Goal: Complete application form

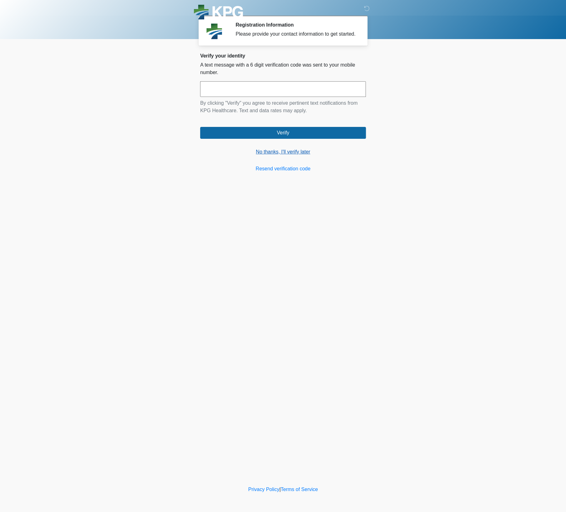
click at [276, 156] on link "No thanks, I'll verify later" at bounding box center [283, 151] width 166 height 7
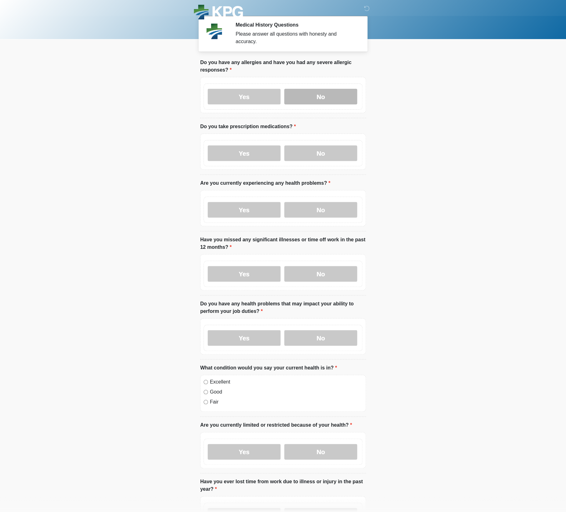
click at [313, 95] on label "No" at bounding box center [320, 97] width 73 height 16
click at [313, 146] on label "No" at bounding box center [320, 153] width 73 height 16
click at [327, 210] on label "No" at bounding box center [320, 210] width 73 height 16
click at [326, 271] on label "No" at bounding box center [320, 274] width 73 height 16
click at [327, 278] on label "No" at bounding box center [320, 274] width 73 height 16
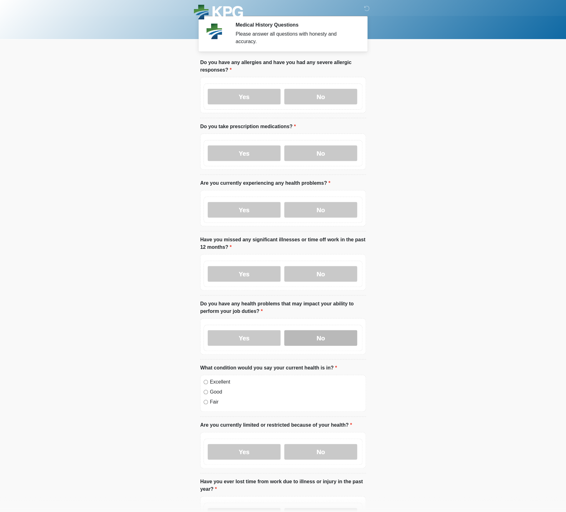
click at [328, 345] on label "No" at bounding box center [320, 338] width 73 height 16
click at [210, 400] on label "Fair" at bounding box center [286, 401] width 152 height 7
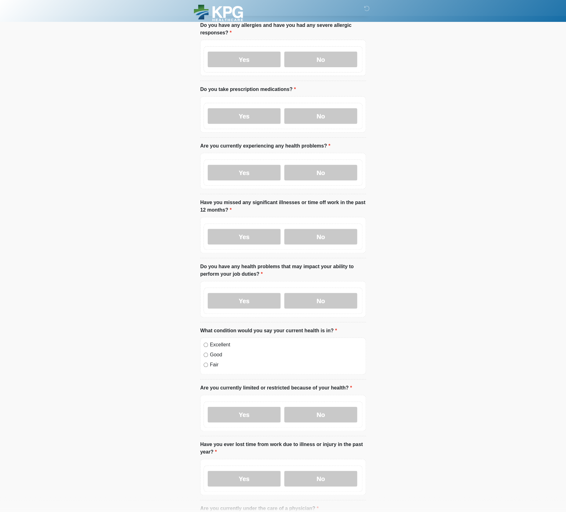
scroll to position [38, 0]
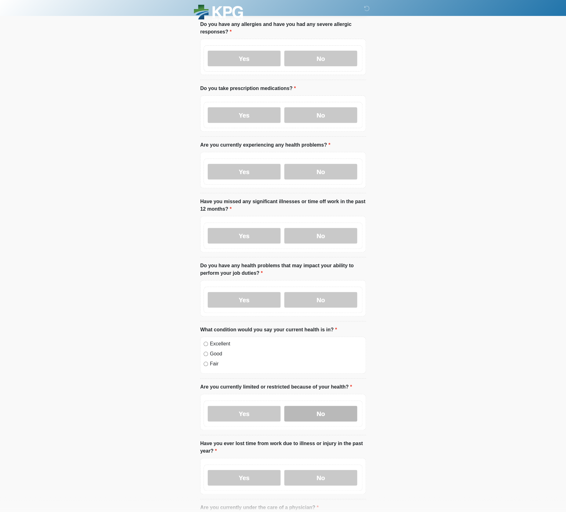
click at [327, 409] on label "No" at bounding box center [320, 414] width 73 height 16
click at [327, 480] on label "No" at bounding box center [320, 478] width 73 height 16
click at [327, 415] on label "No" at bounding box center [320, 414] width 73 height 16
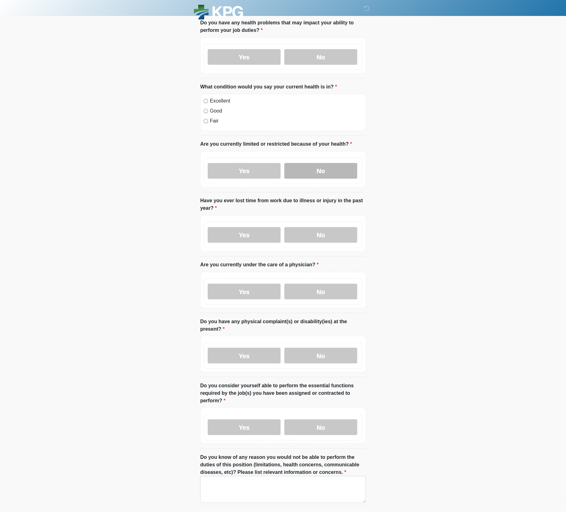
scroll to position [325, 0]
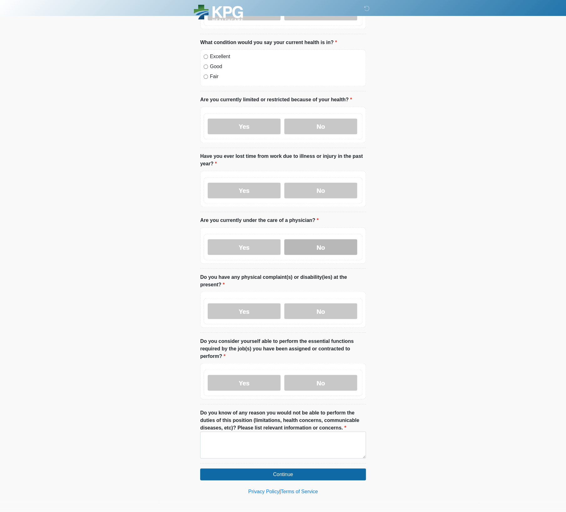
click at [316, 247] on label "No" at bounding box center [320, 247] width 73 height 16
click at [319, 310] on label "No" at bounding box center [320, 311] width 73 height 16
click at [321, 379] on label "No" at bounding box center [320, 383] width 73 height 16
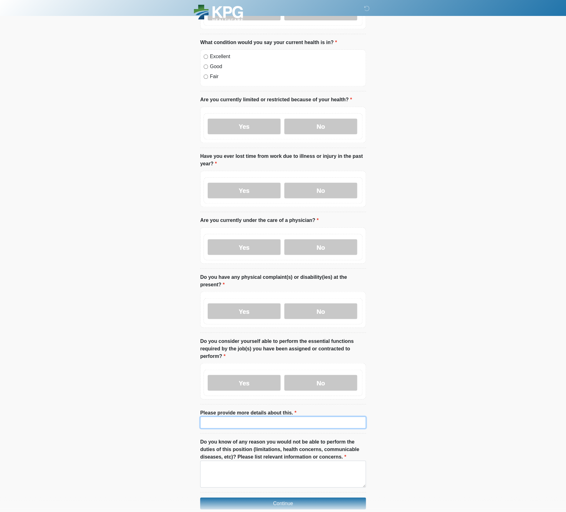
click at [316, 423] on input "Please provide more details about this." at bounding box center [283, 422] width 166 height 12
type input "**"
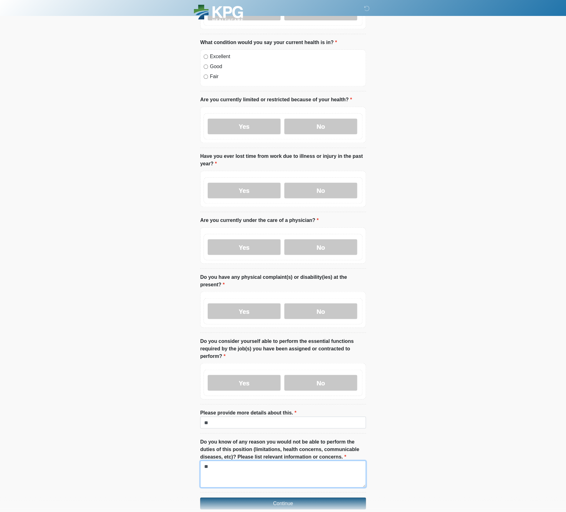
type textarea "**"
click at [331, 500] on button "Continue" at bounding box center [283, 503] width 166 height 12
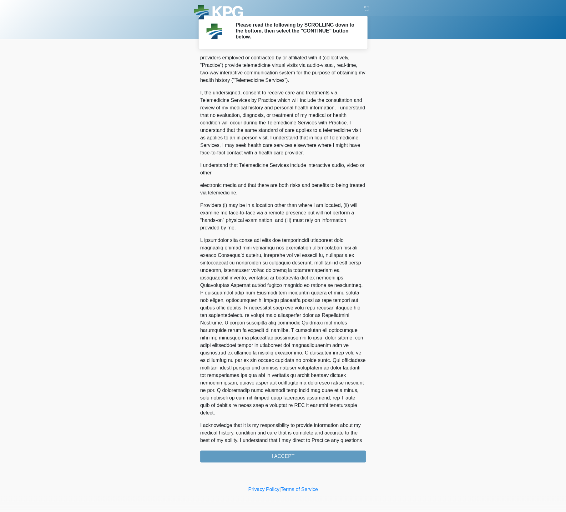
scroll to position [126, 0]
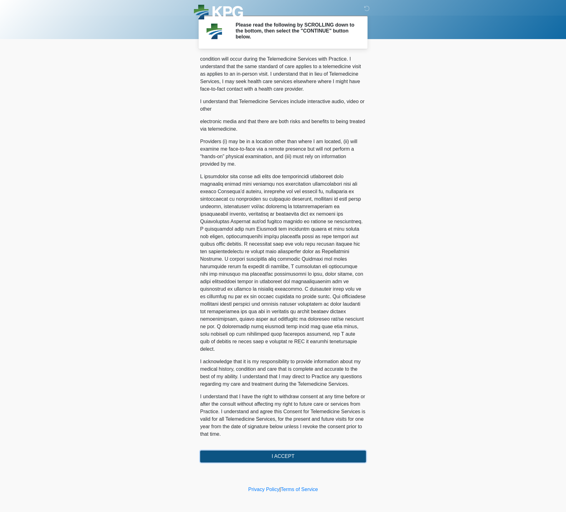
click at [286, 456] on button "I ACCEPT" at bounding box center [283, 456] width 166 height 12
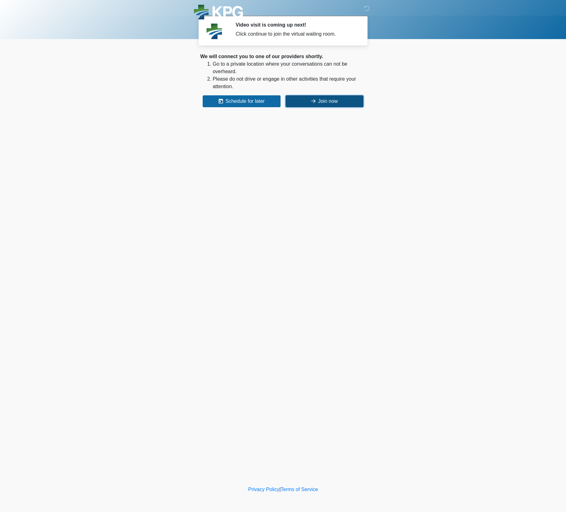
click at [311, 103] on icon at bounding box center [313, 100] width 4 height 5
